Goal: Task Accomplishment & Management: Manage account settings

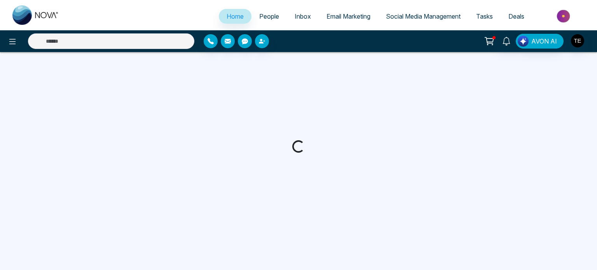
select select "*"
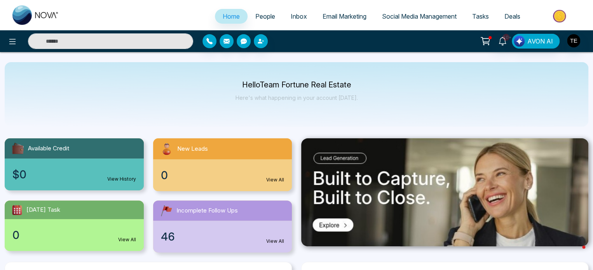
click at [261, 12] on link "People" at bounding box center [265, 16] width 35 height 15
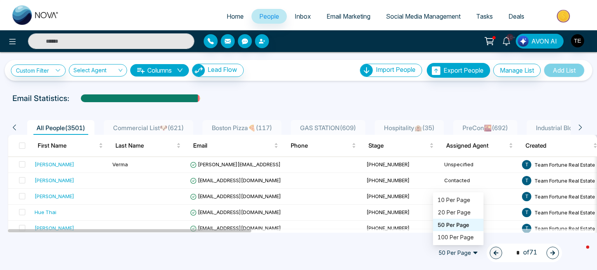
click at [460, 249] on span "50 Per Page" at bounding box center [458, 253] width 51 height 12
click at [458, 236] on div "100 Per Page" at bounding box center [458, 237] width 41 height 9
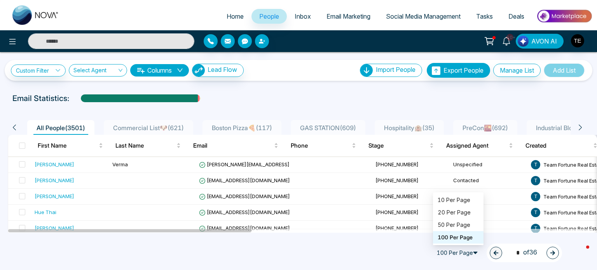
click at [462, 252] on span "100 Per Page" at bounding box center [458, 253] width 51 height 12
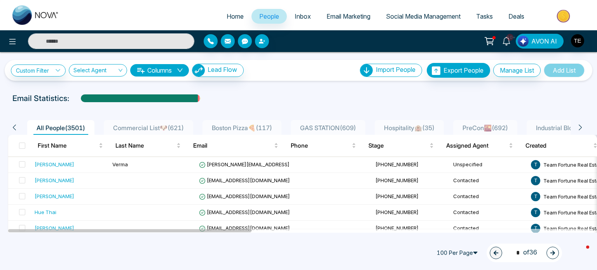
click at [462, 252] on span "100 Per Page" at bounding box center [458, 253] width 51 height 12
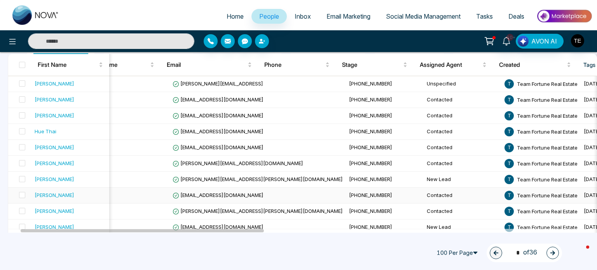
scroll to position [0, 37]
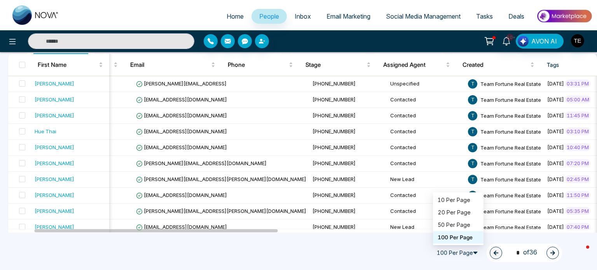
click at [467, 253] on span "100 Per Page" at bounding box center [458, 253] width 51 height 12
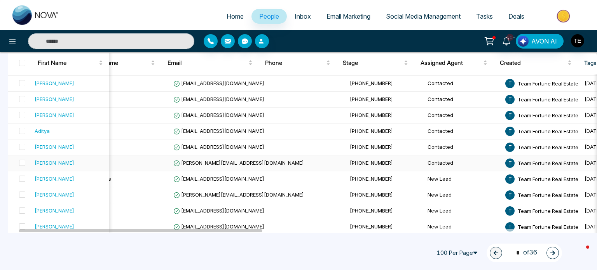
scroll to position [0, 26]
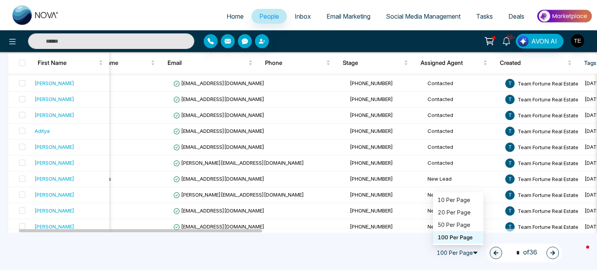
click at [448, 252] on span "100 Per Page" at bounding box center [458, 253] width 51 height 12
click at [457, 256] on span "100 Per Page" at bounding box center [458, 253] width 51 height 12
click at [462, 253] on span "100 Per Page" at bounding box center [458, 253] width 51 height 12
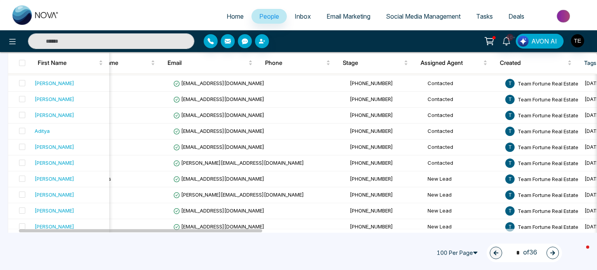
scroll to position [241, 0]
click at [385, 244] on div "100 Per Page 50 100 10 Per Page 20 Per Page 50 Per Page 100 Per Page 1 * of 36" at bounding box center [298, 253] width 597 height 34
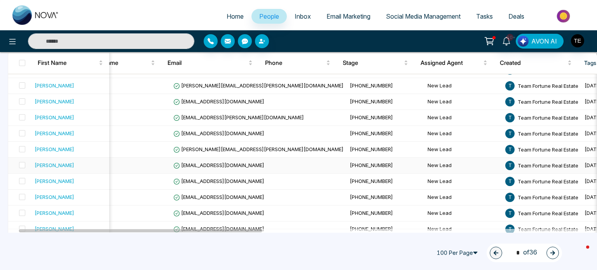
scroll to position [0, 26]
click at [21, 62] on span at bounding box center [22, 63] width 6 height 6
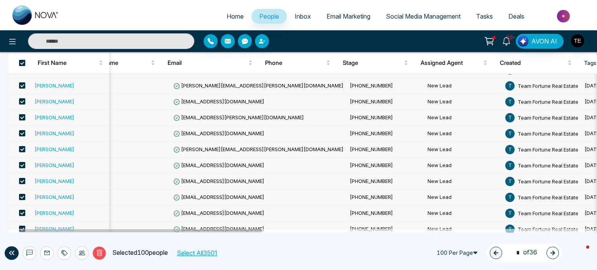
click at [214, 254] on button "Select All 3501" at bounding box center [197, 253] width 46 height 10
click at [286, 260] on div "Delete Selected 3501 people Deselect All 100 Per Page 50 100 10 Per Page 20 Per…" at bounding box center [298, 253] width 597 height 34
click at [26, 252] on icon at bounding box center [29, 253] width 6 height 6
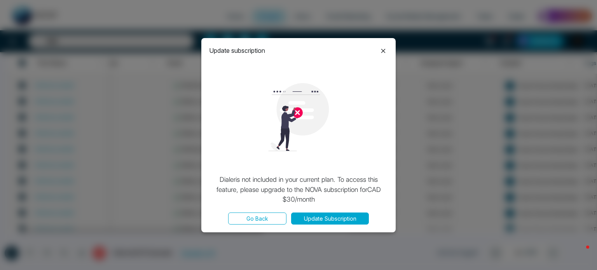
click at [384, 49] on icon at bounding box center [382, 50] width 9 height 9
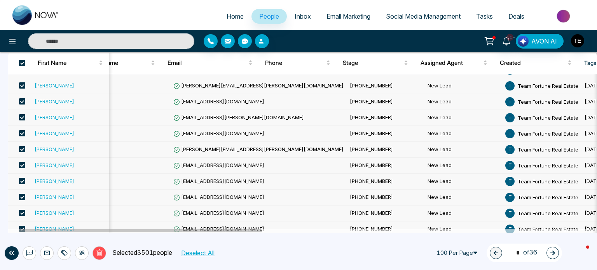
click at [207, 253] on button "Deselect All" at bounding box center [197, 253] width 39 height 10
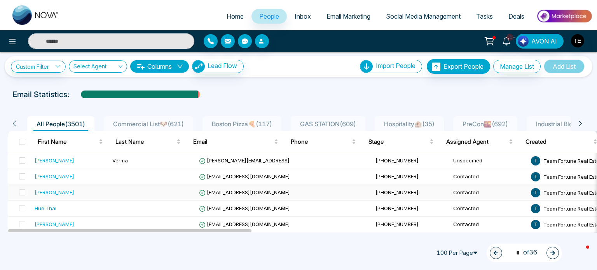
scroll to position [1, 0]
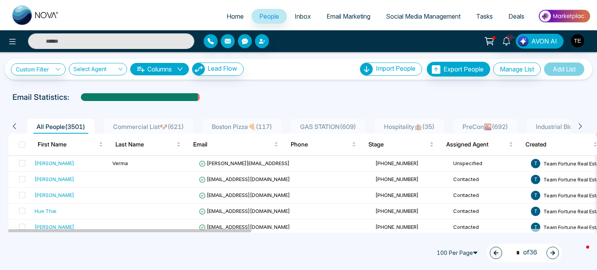
click at [447, 93] on div "Email Statistics:" at bounding box center [298, 97] width 597 height 12
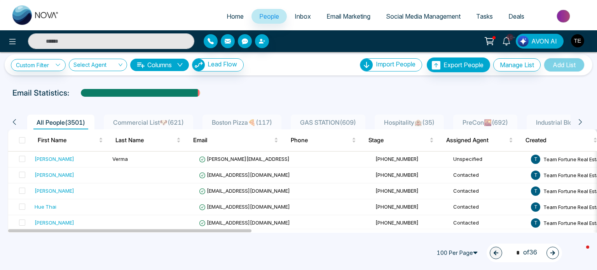
scroll to position [5, 0]
